Goal: Find specific page/section: Find specific page/section

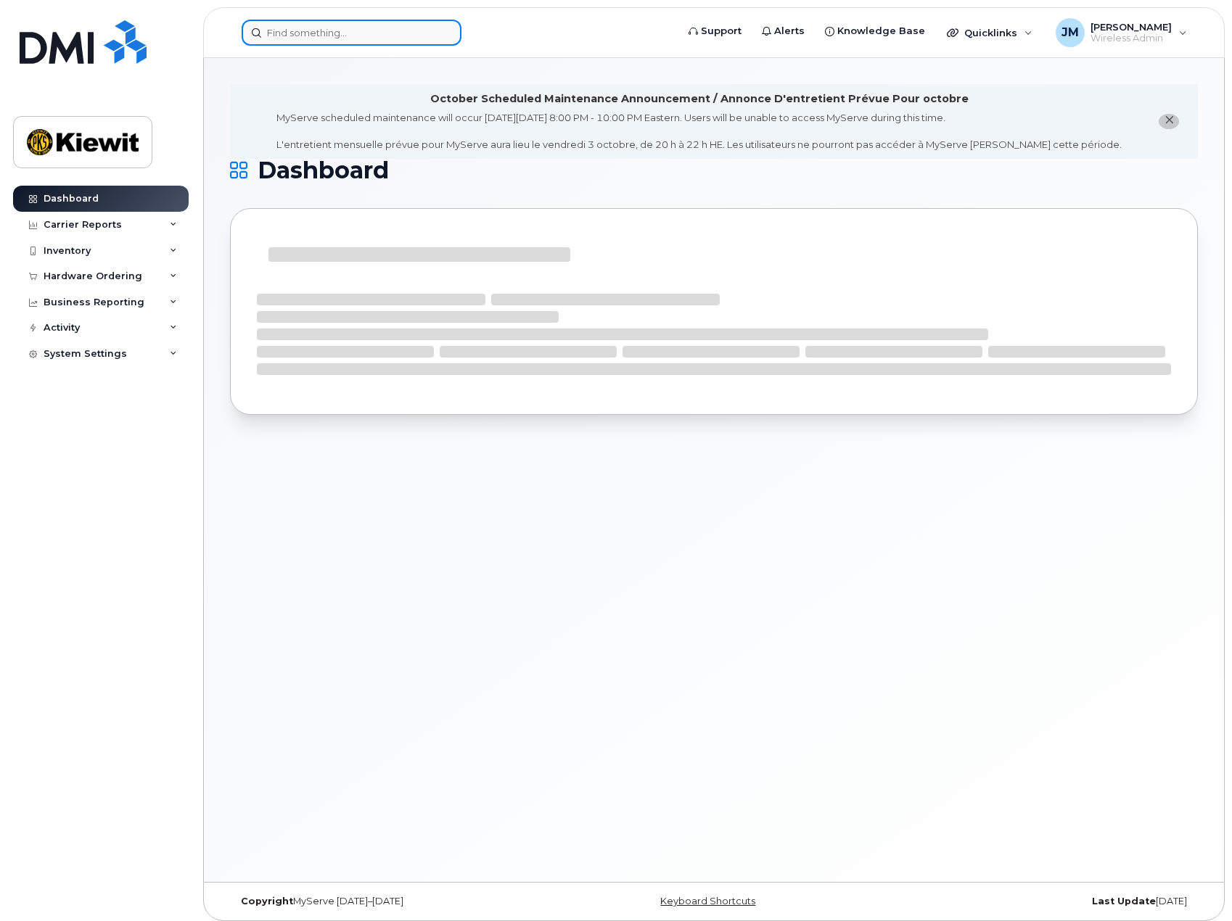
click at [379, 38] on input at bounding box center [352, 33] width 220 height 26
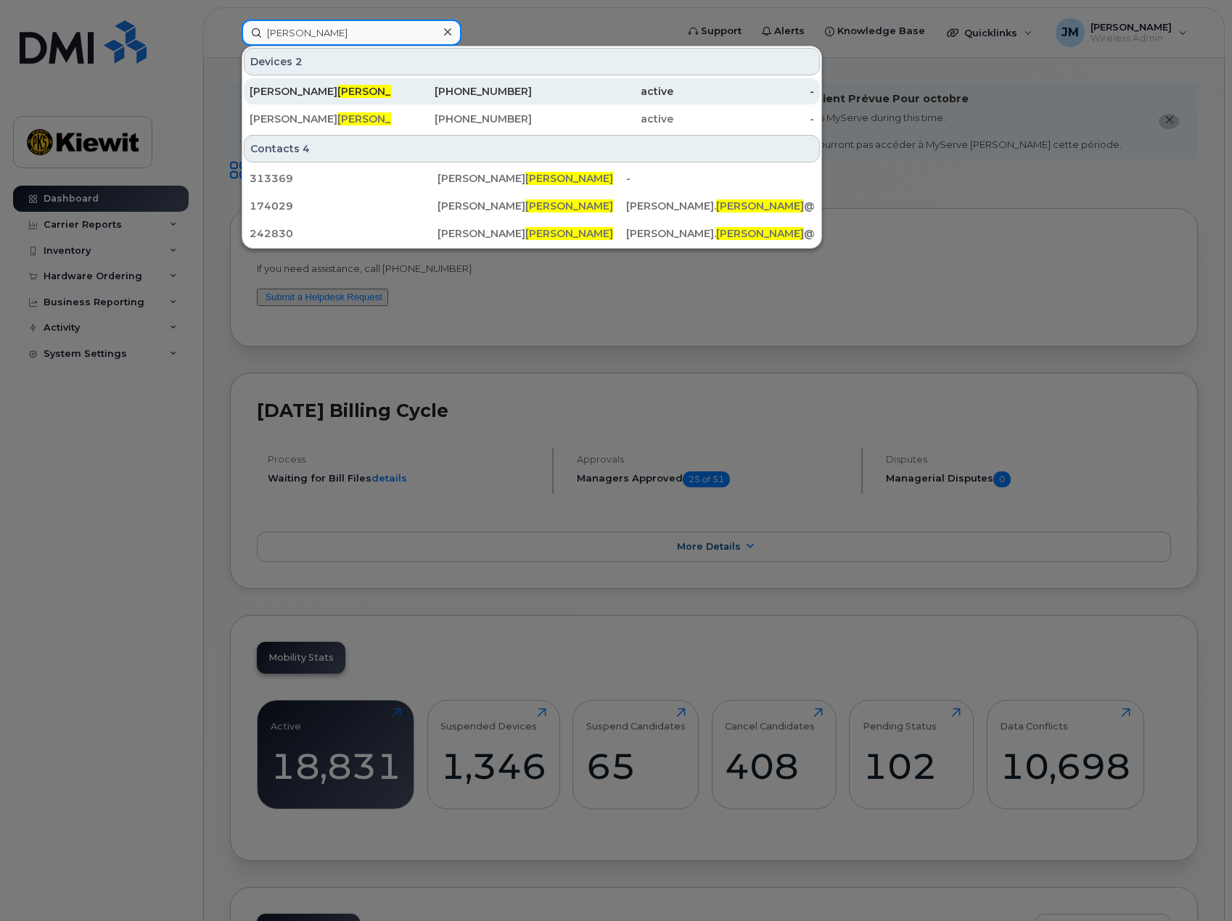
type input "[PERSON_NAME]"
click at [310, 91] on div "[PERSON_NAME]" at bounding box center [320, 91] width 141 height 15
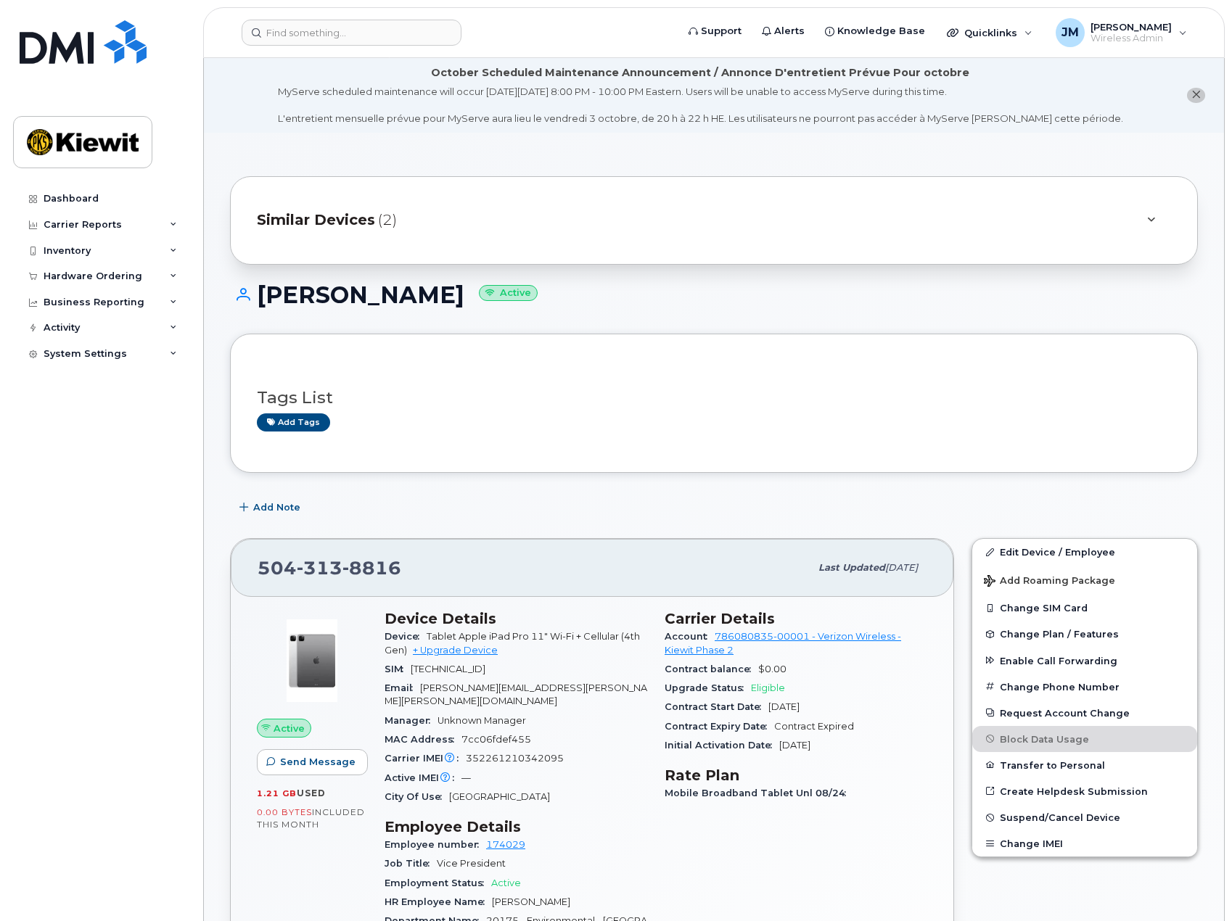
click at [366, 235] on div "Similar Devices (2)" at bounding box center [693, 220] width 873 height 35
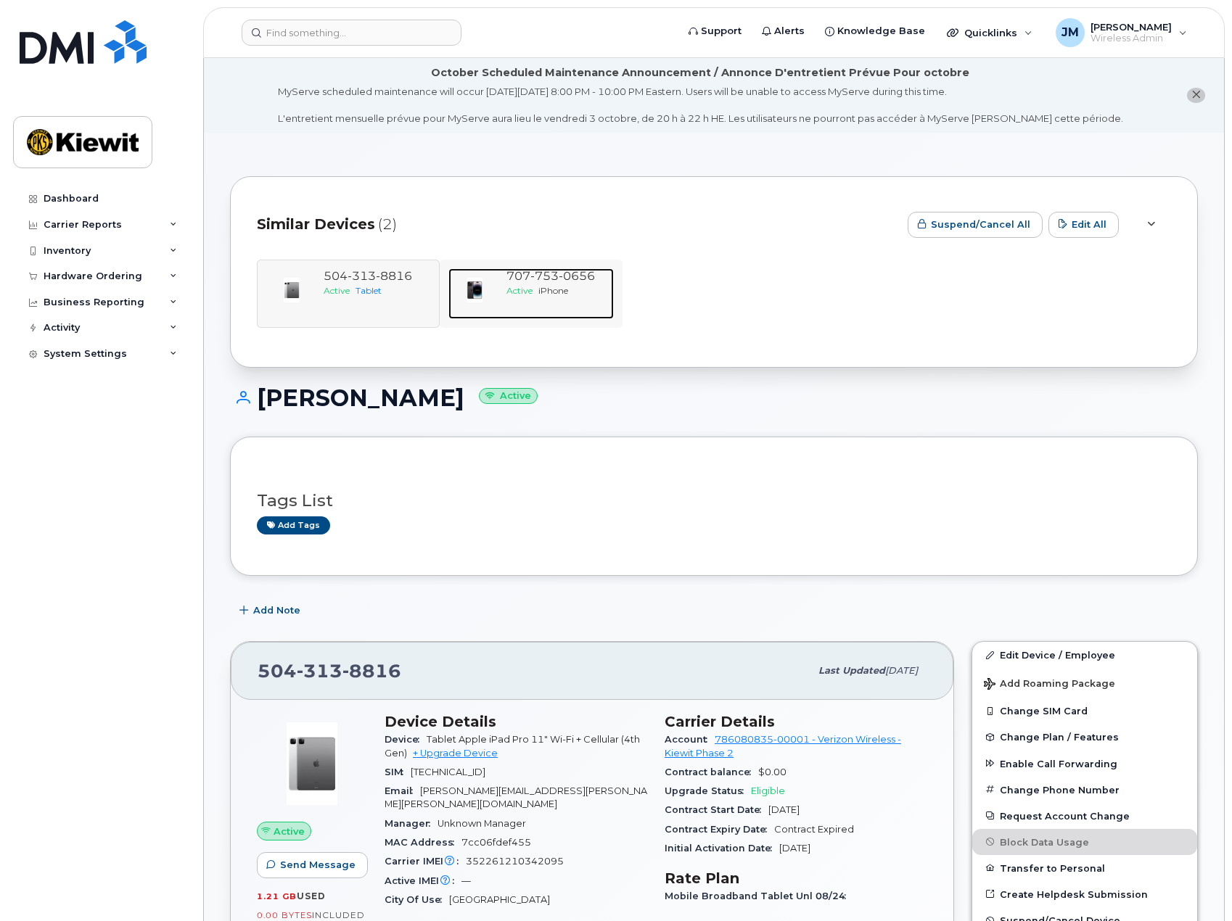
click at [522, 285] on span "Active" at bounding box center [519, 290] width 26 height 11
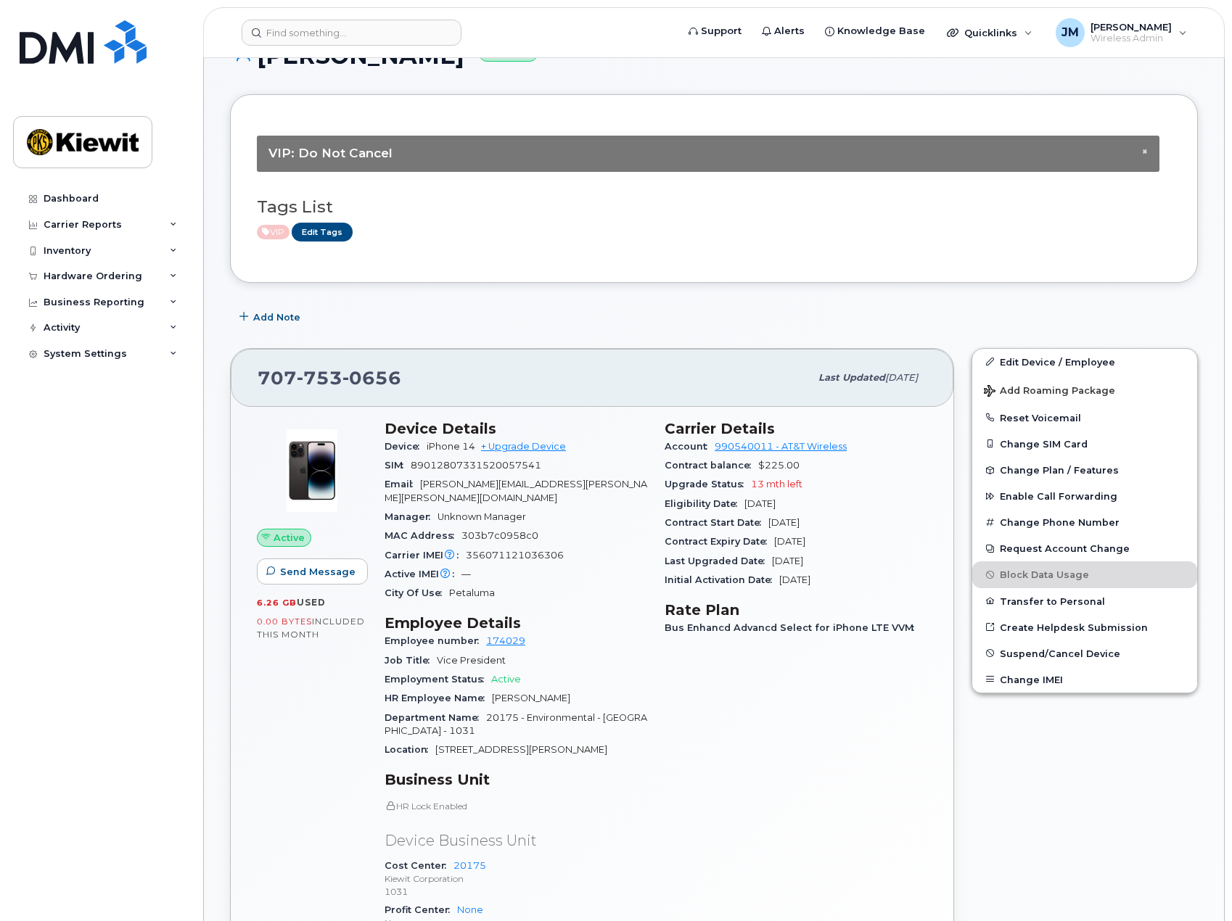
scroll to position [290, 0]
